Goal: Transaction & Acquisition: Purchase product/service

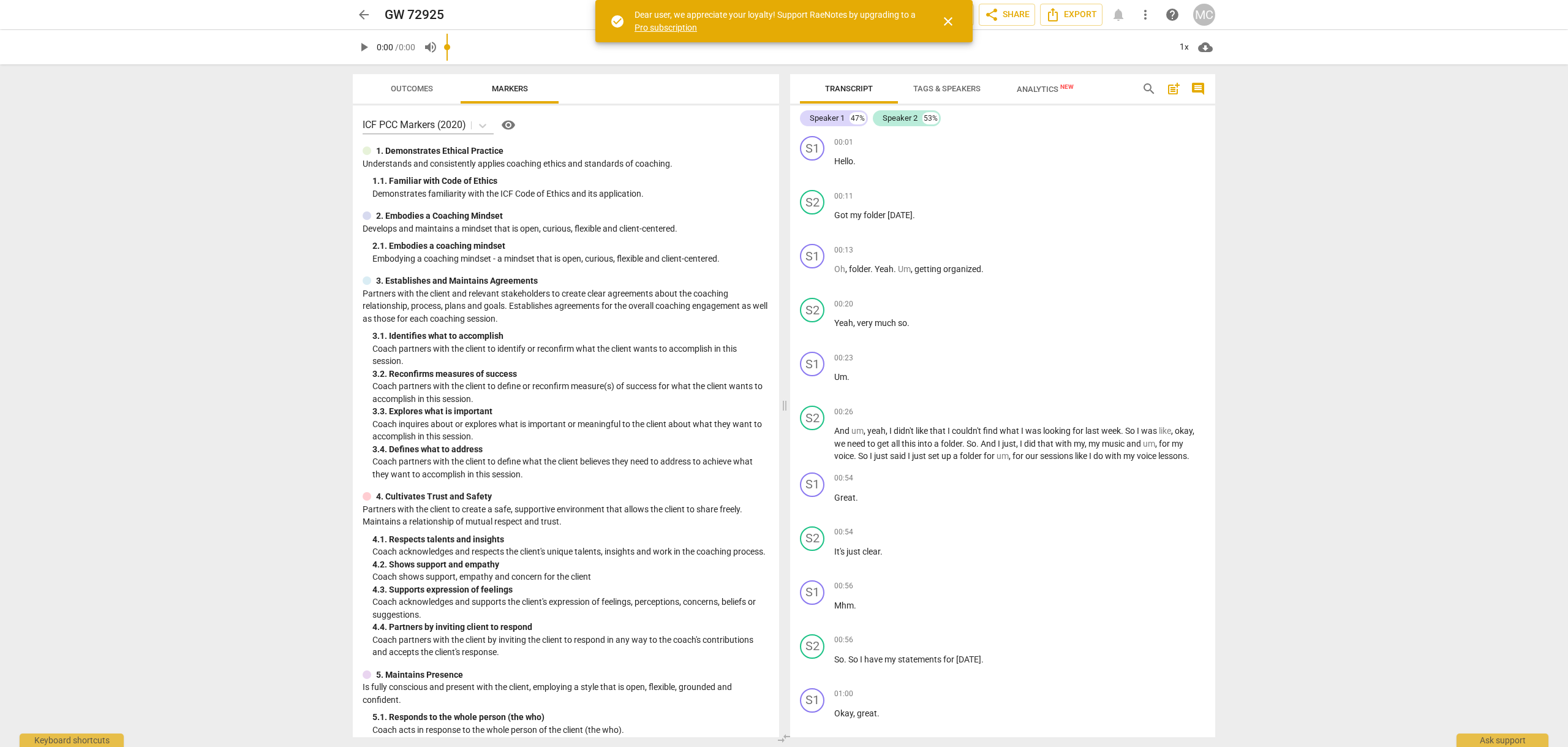
click at [364, 15] on span "arrow_back" at bounding box center [363, 15] width 15 height 15
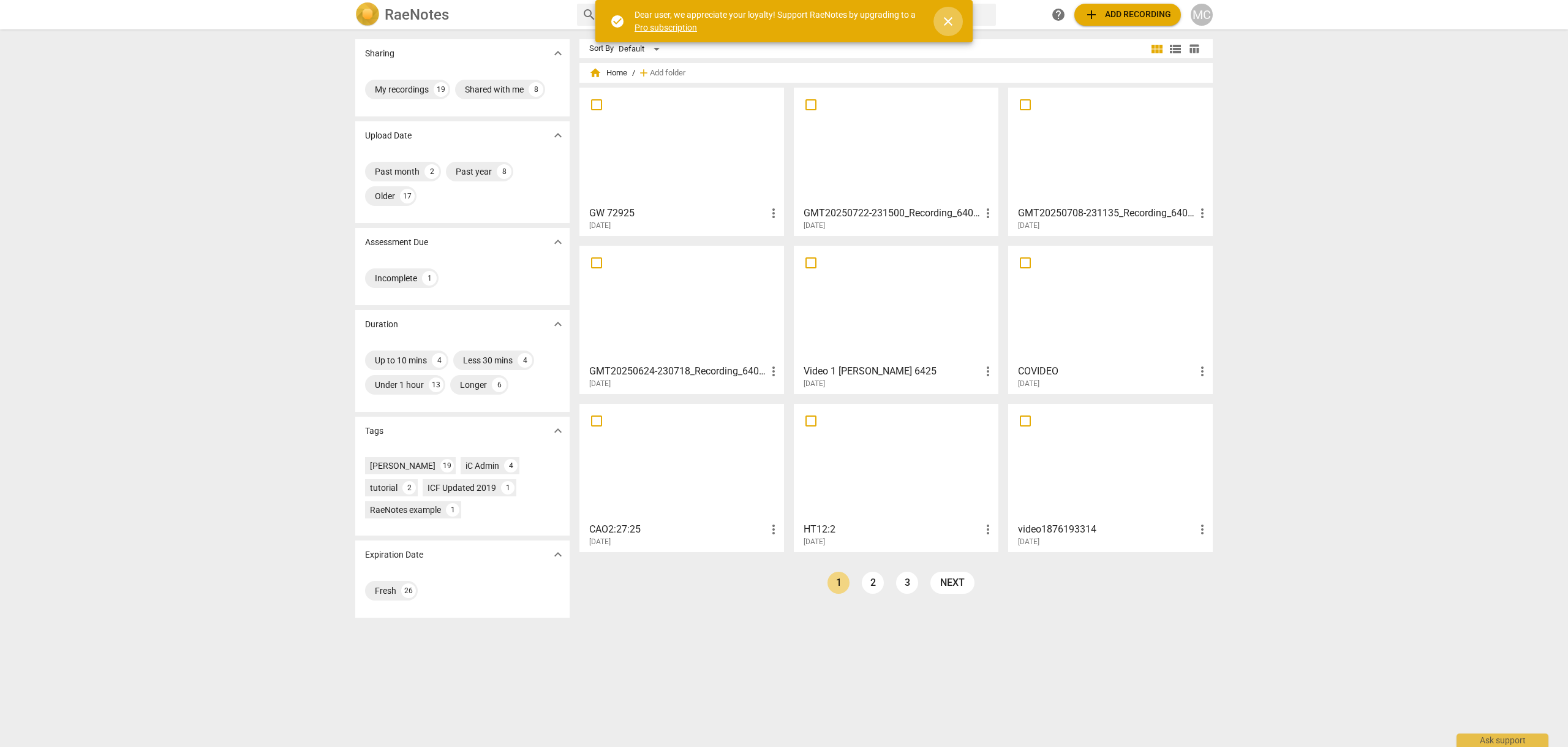
click at [948, 20] on span "close" at bounding box center [948, 21] width 15 height 15
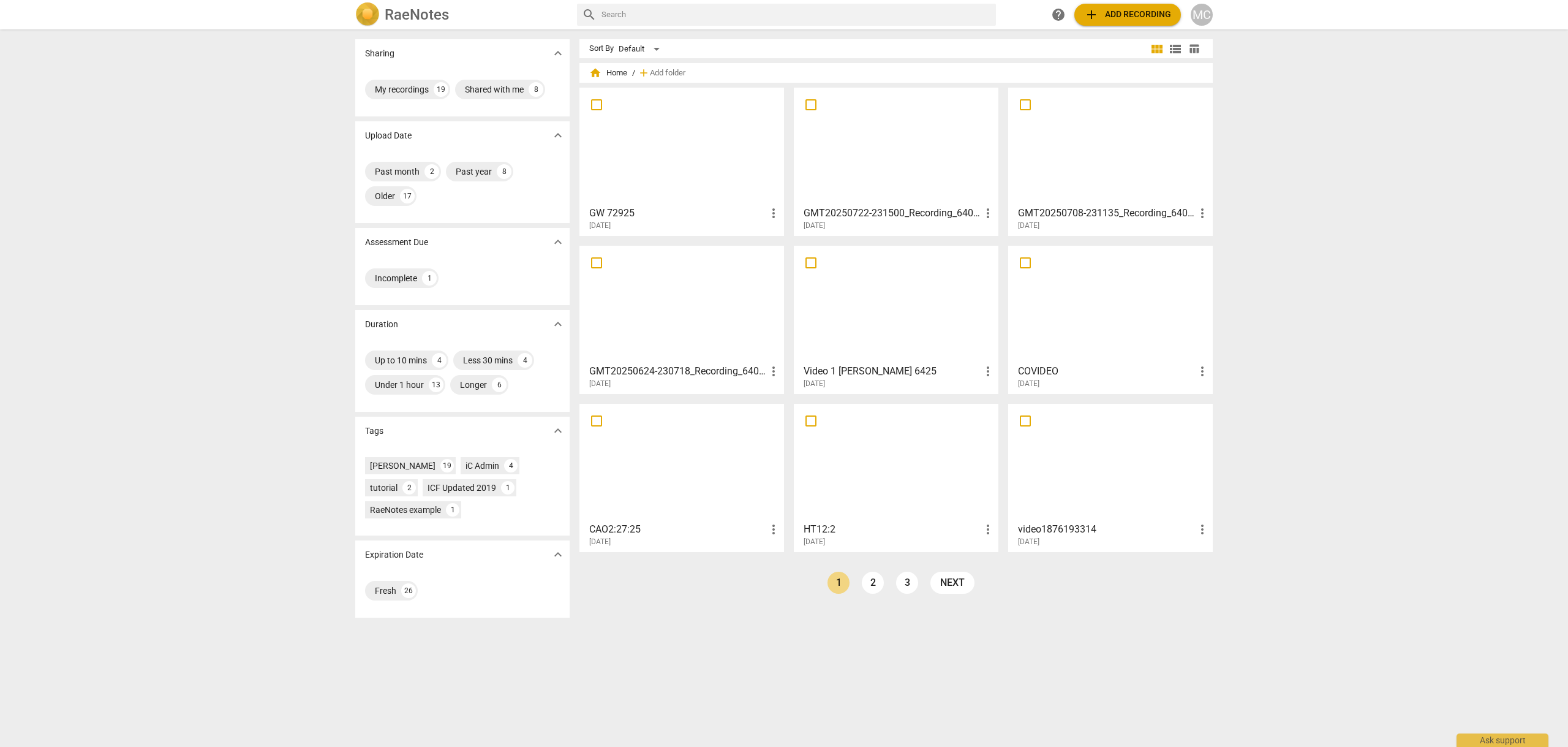
click at [1144, 15] on span "add Add recording" at bounding box center [1127, 15] width 87 height 15
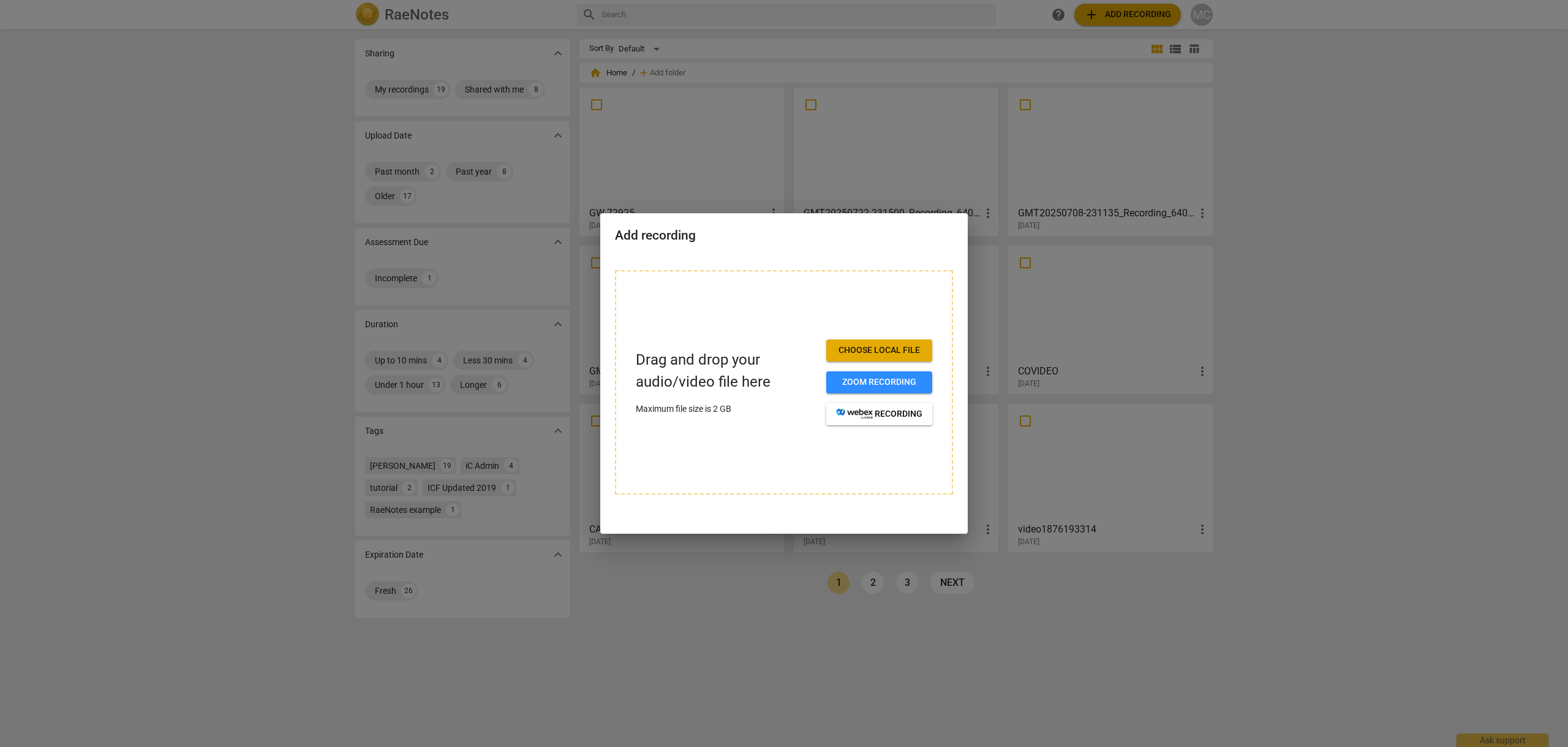
click at [872, 349] on span "Choose local file" at bounding box center [879, 350] width 86 height 13
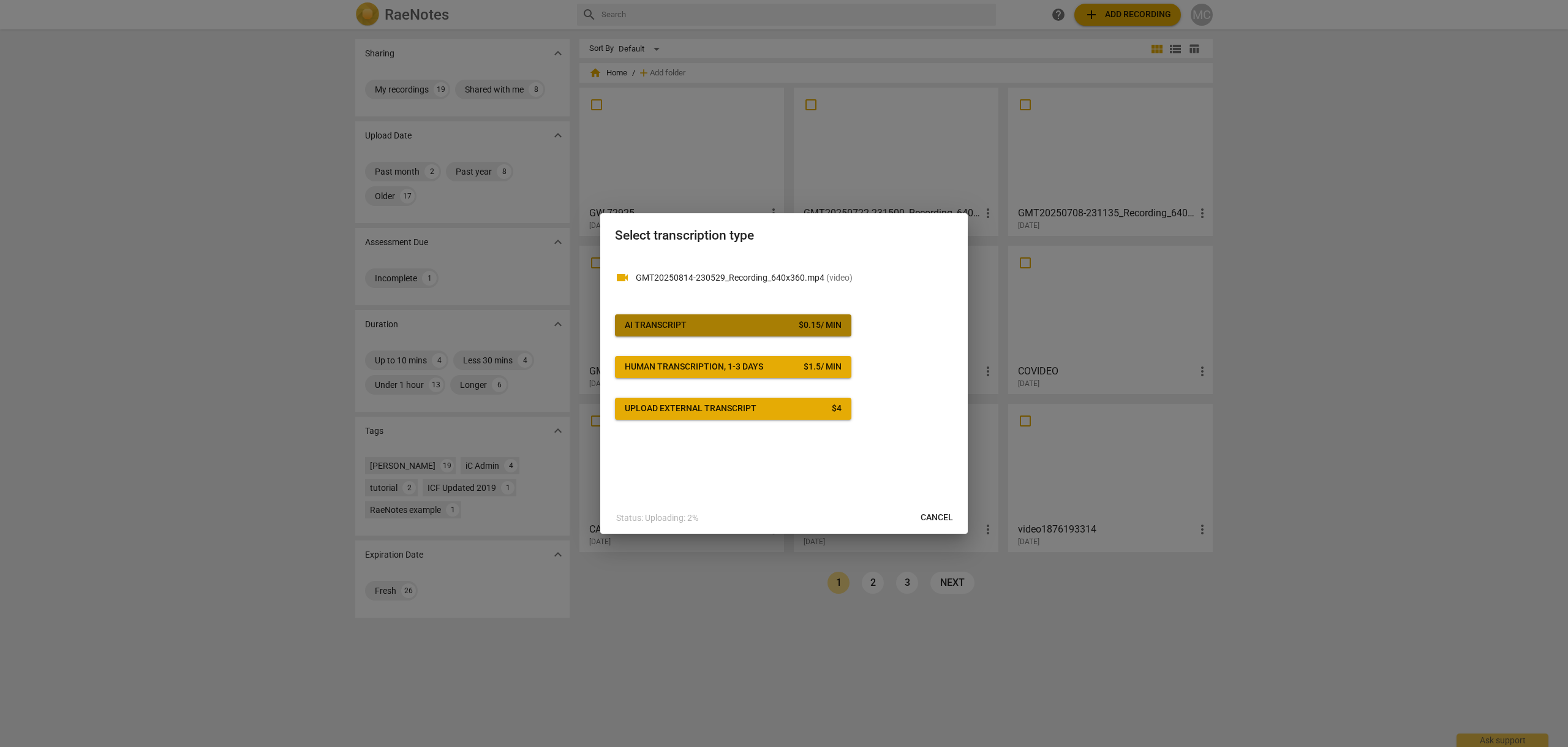
click at [714, 324] on span "AI Transcript $ 0.15 / min" at bounding box center [732, 325] width 217 height 13
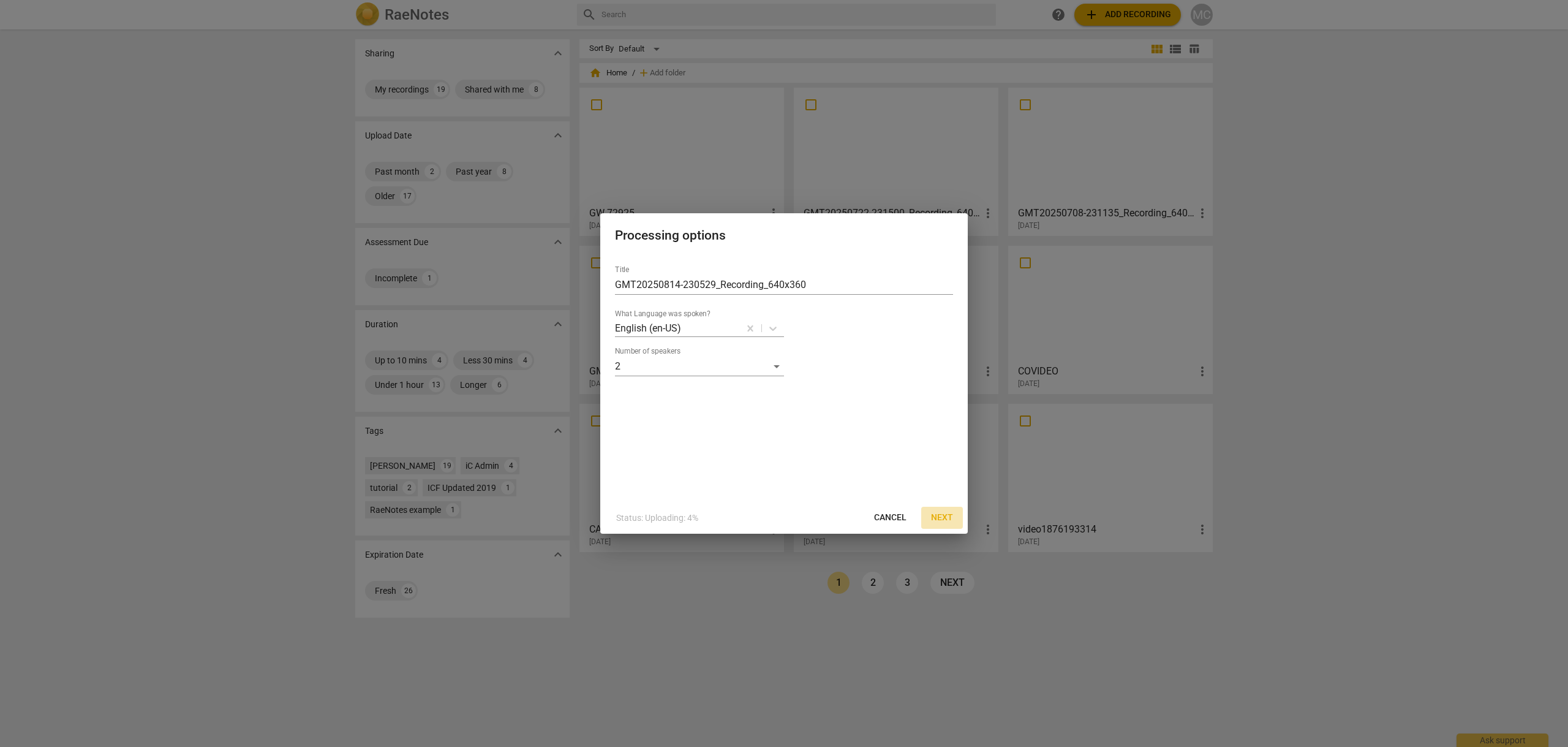
click at [949, 517] on span "Next" at bounding box center [942, 518] width 22 height 13
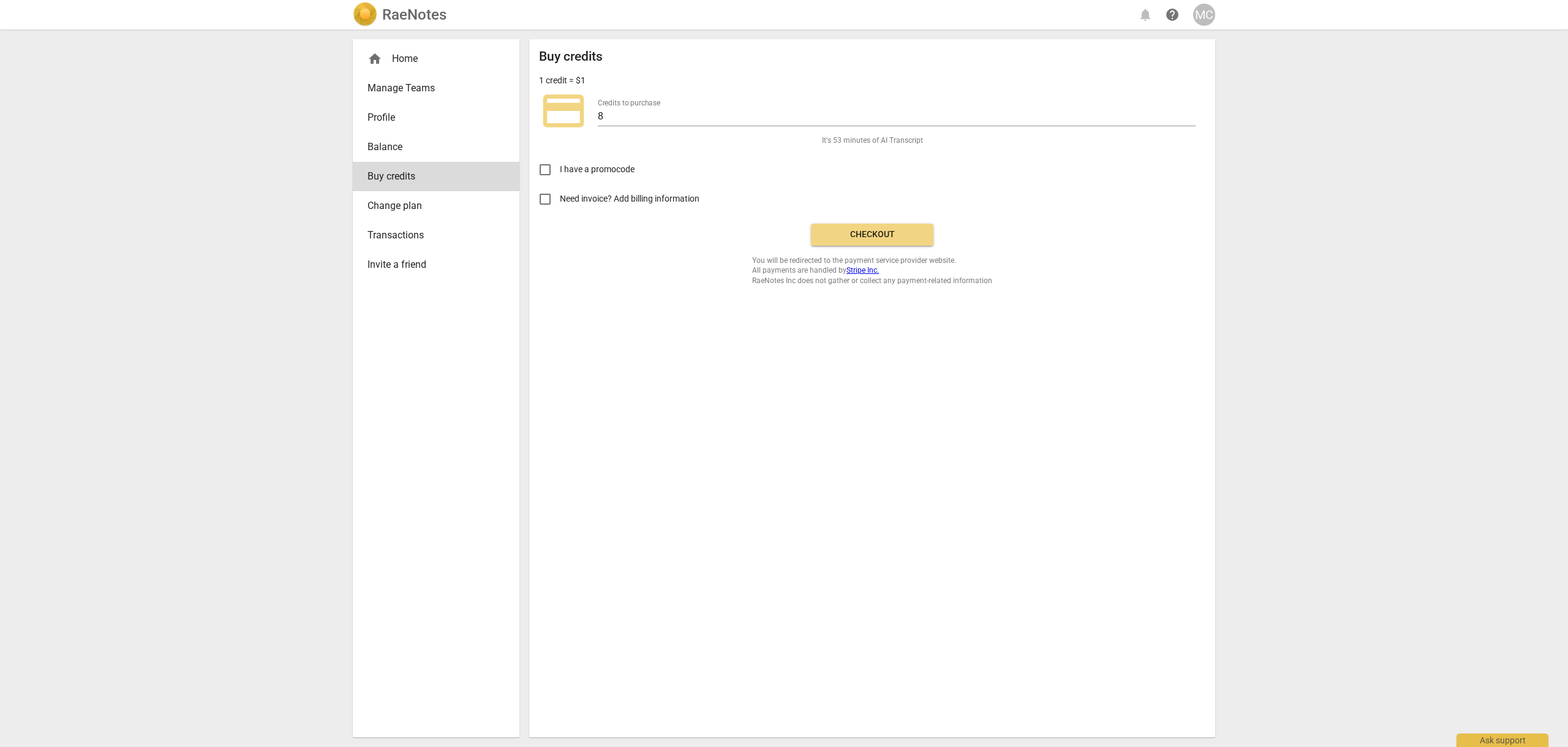
click at [859, 231] on span "Checkout" at bounding box center [872, 234] width 103 height 13
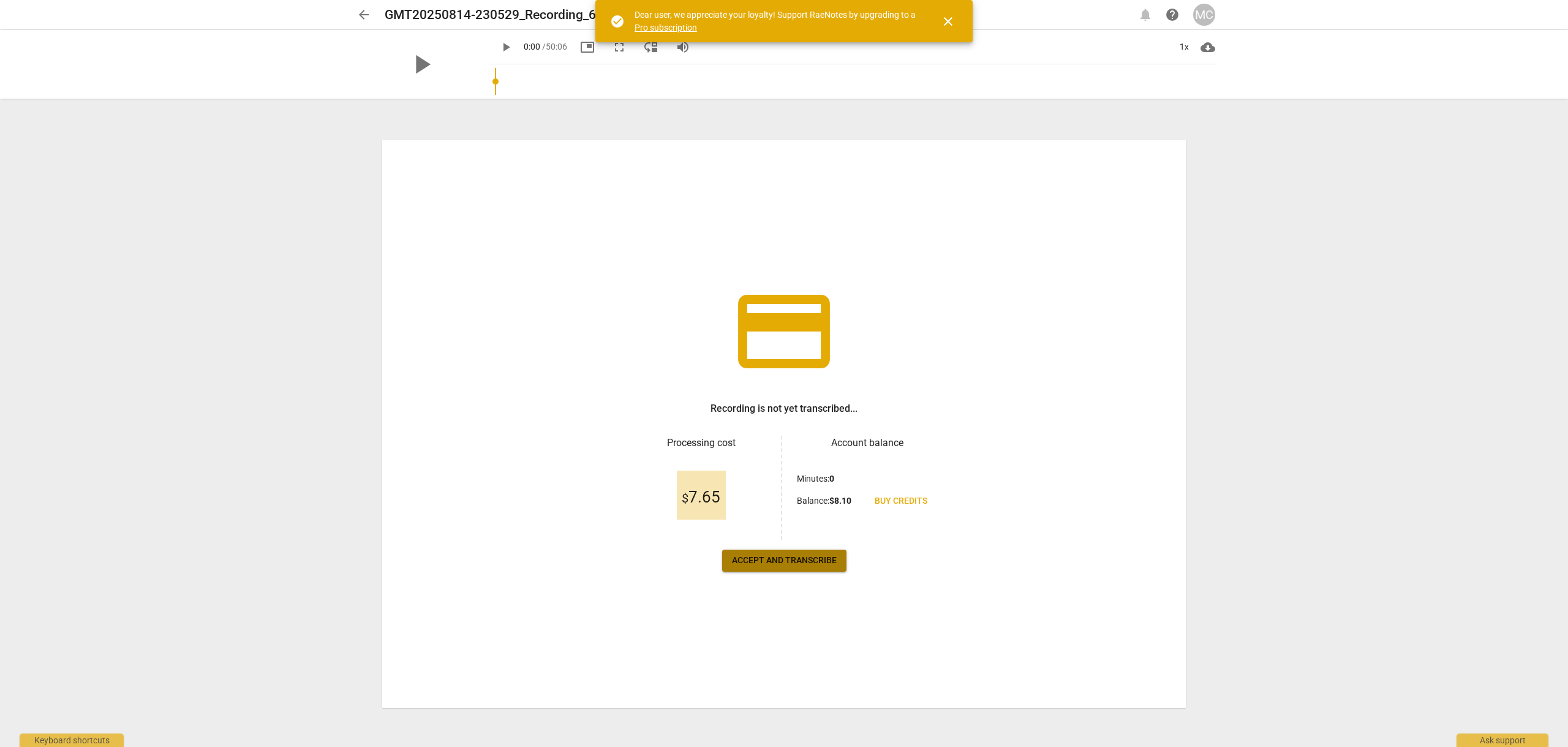
click at [785, 563] on span "Accept and transcribe" at bounding box center [784, 560] width 105 height 13
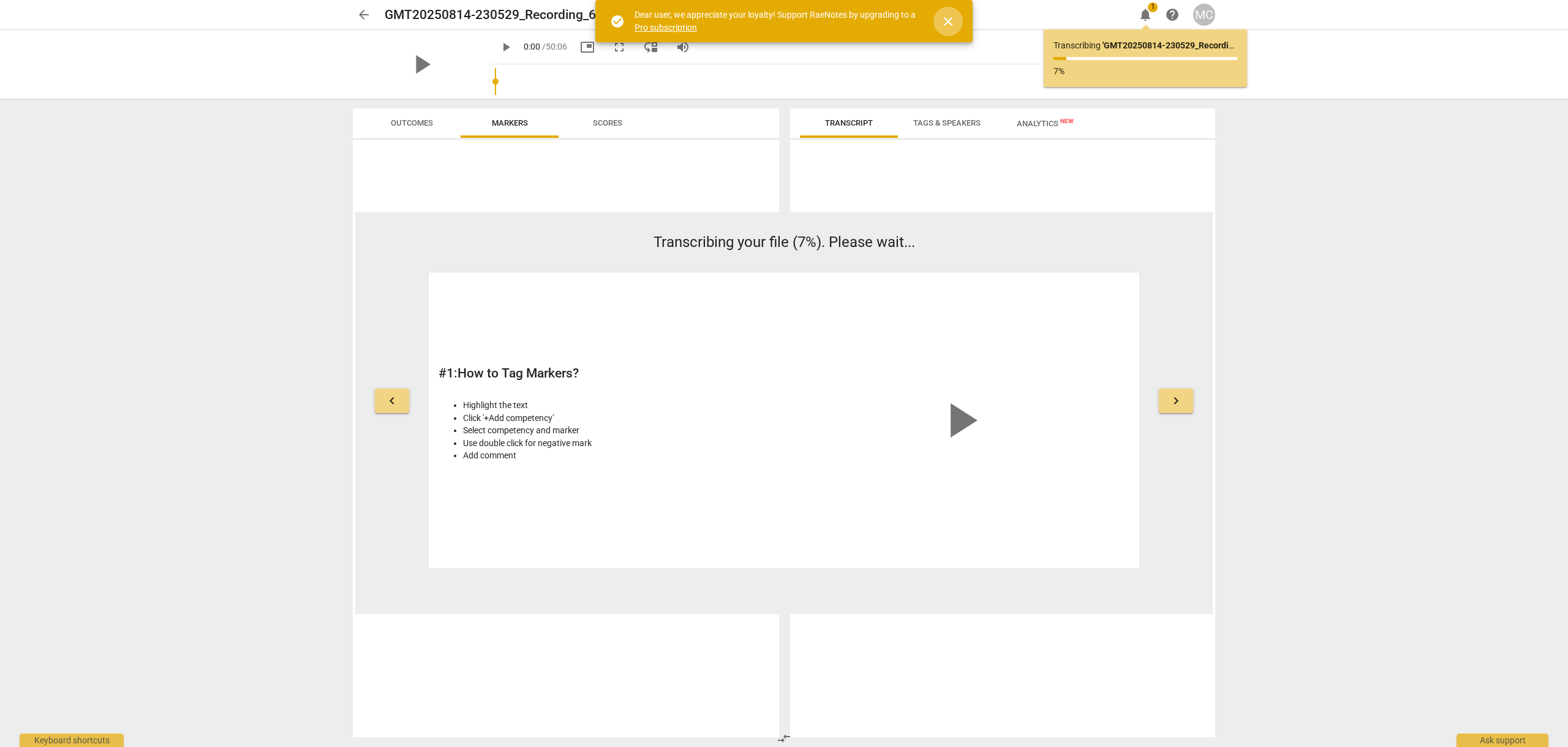
click at [950, 19] on span "close" at bounding box center [948, 21] width 15 height 15
